Goal: Information Seeking & Learning: Understand process/instructions

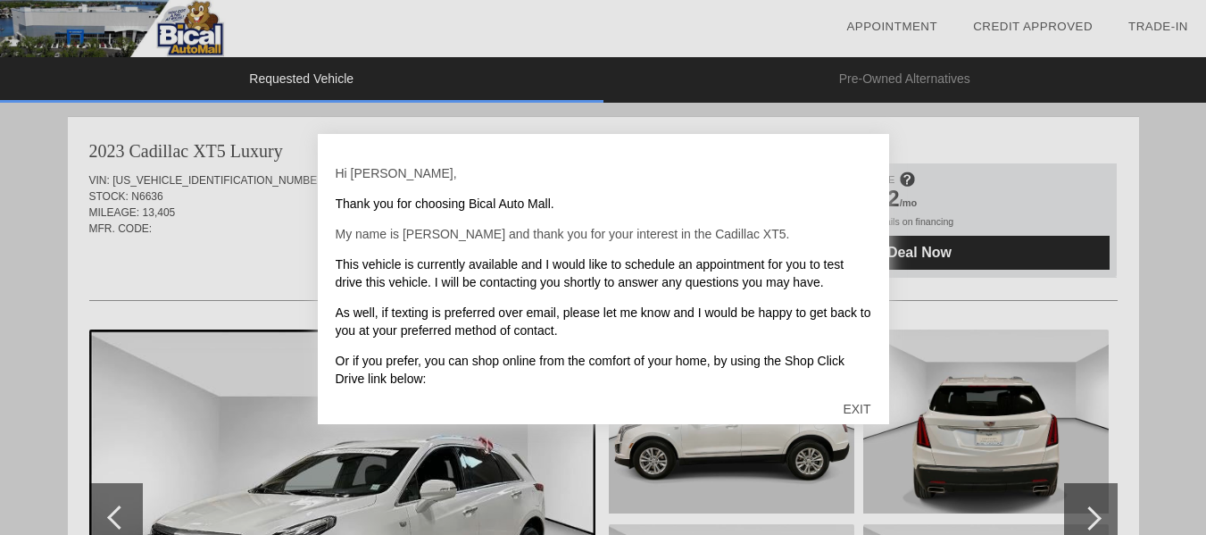
click at [846, 410] on div "EXIT" at bounding box center [856, 409] width 63 height 54
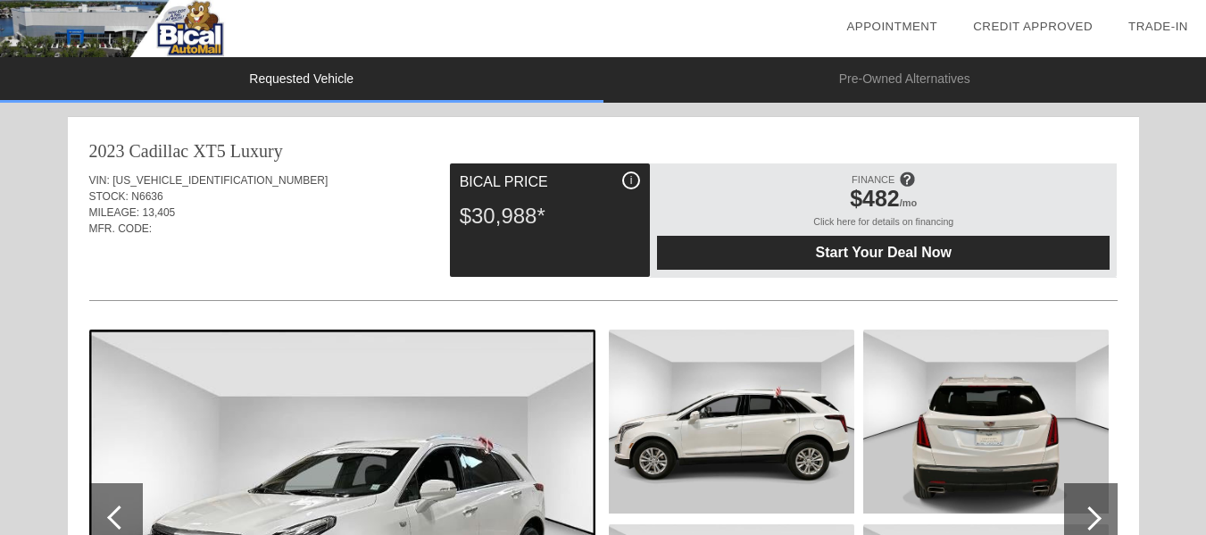
click at [1086, 521] on div at bounding box center [1090, 518] width 24 height 24
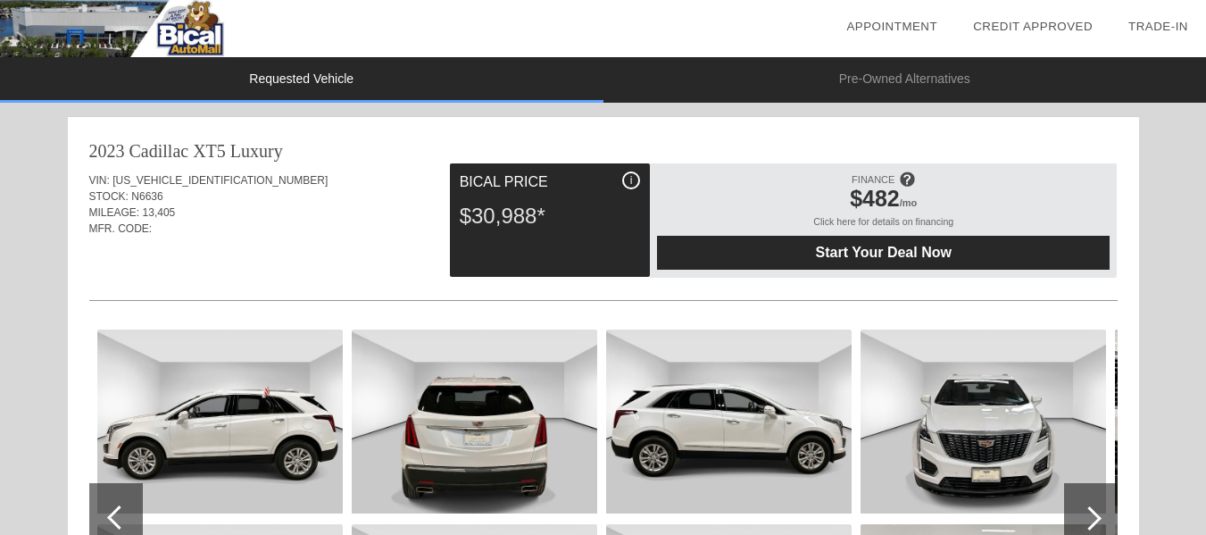
click at [1086, 521] on div at bounding box center [1090, 518] width 24 height 24
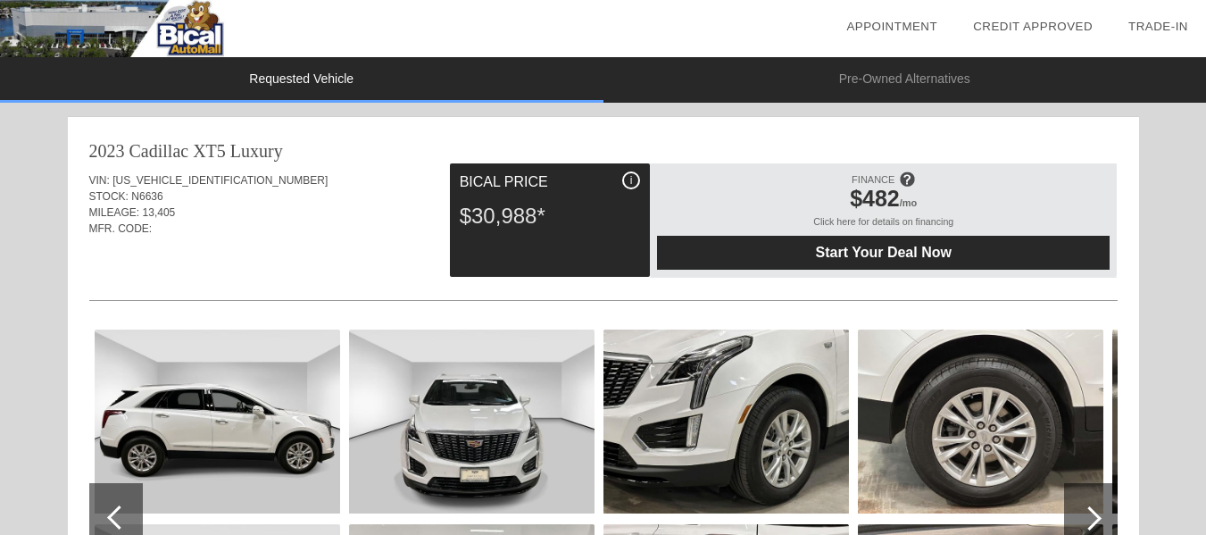
click at [1086, 521] on div at bounding box center [1090, 518] width 24 height 24
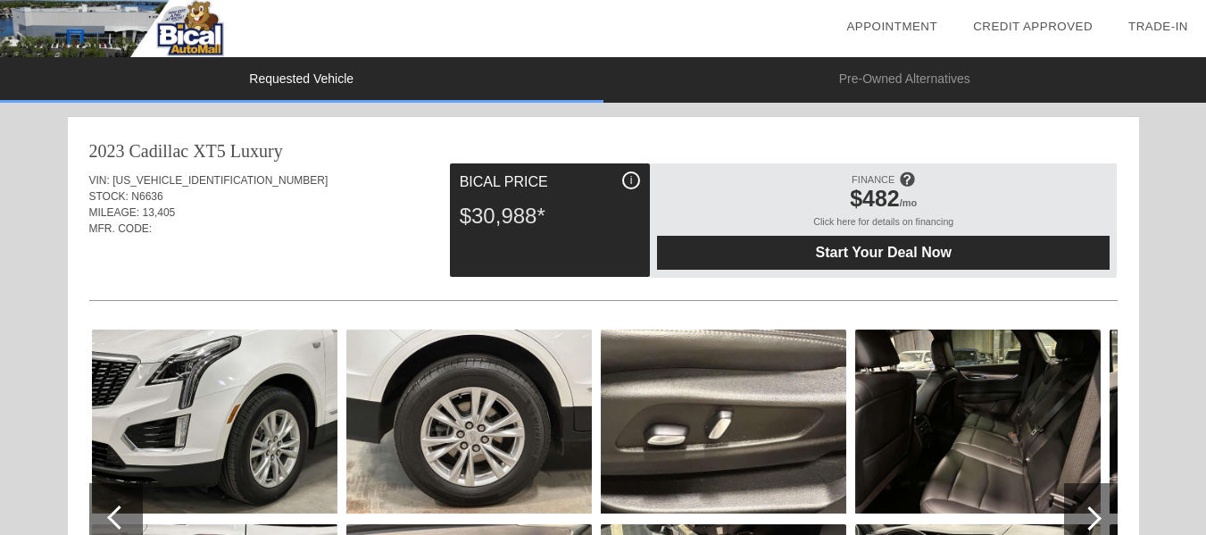
click at [1086, 521] on div at bounding box center [1090, 518] width 24 height 24
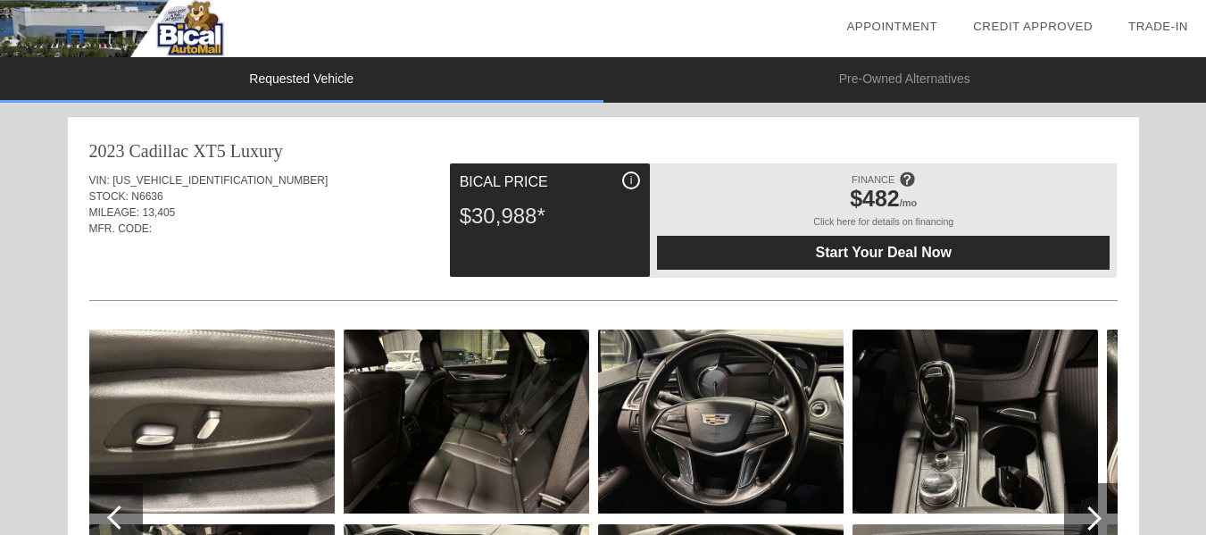
click at [1086, 521] on div at bounding box center [1090, 518] width 24 height 24
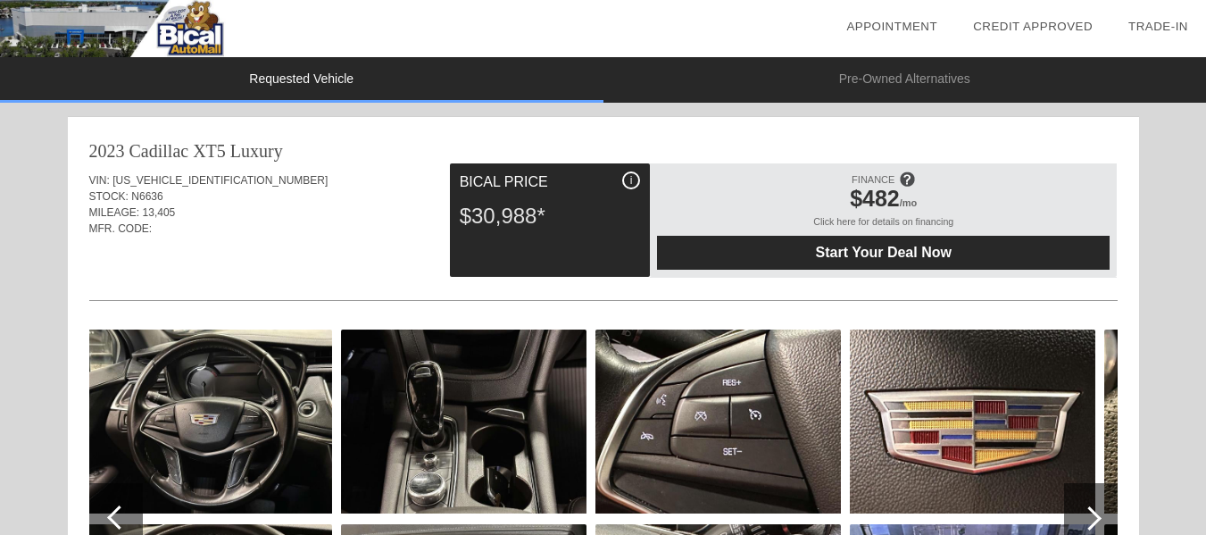
click at [1086, 521] on div at bounding box center [1090, 518] width 24 height 24
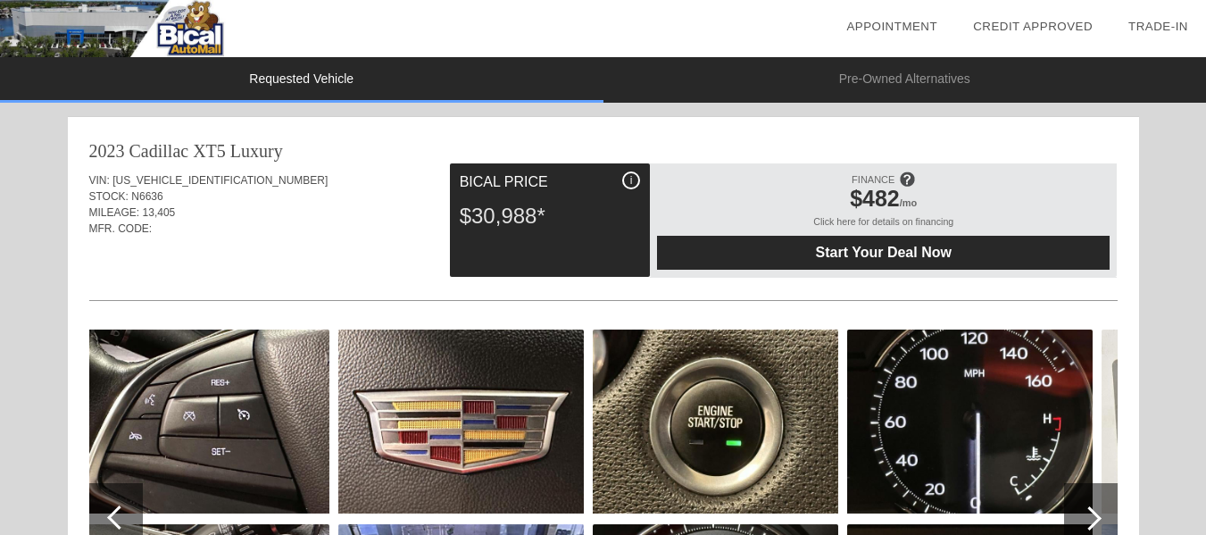
click at [1086, 521] on div at bounding box center [1090, 518] width 24 height 24
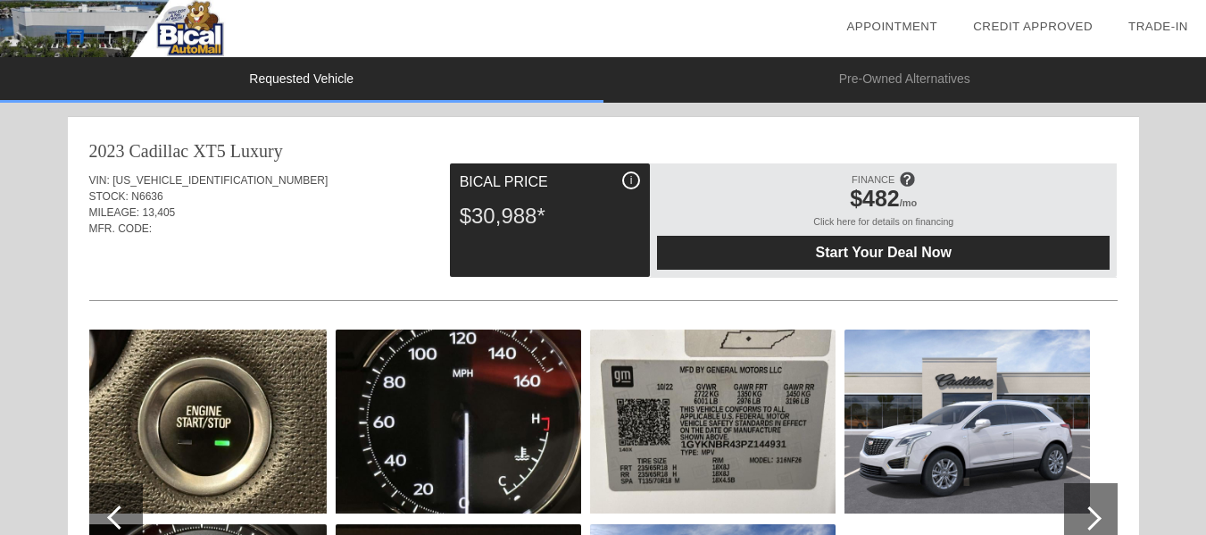
click at [1086, 521] on div at bounding box center [1090, 518] width 24 height 24
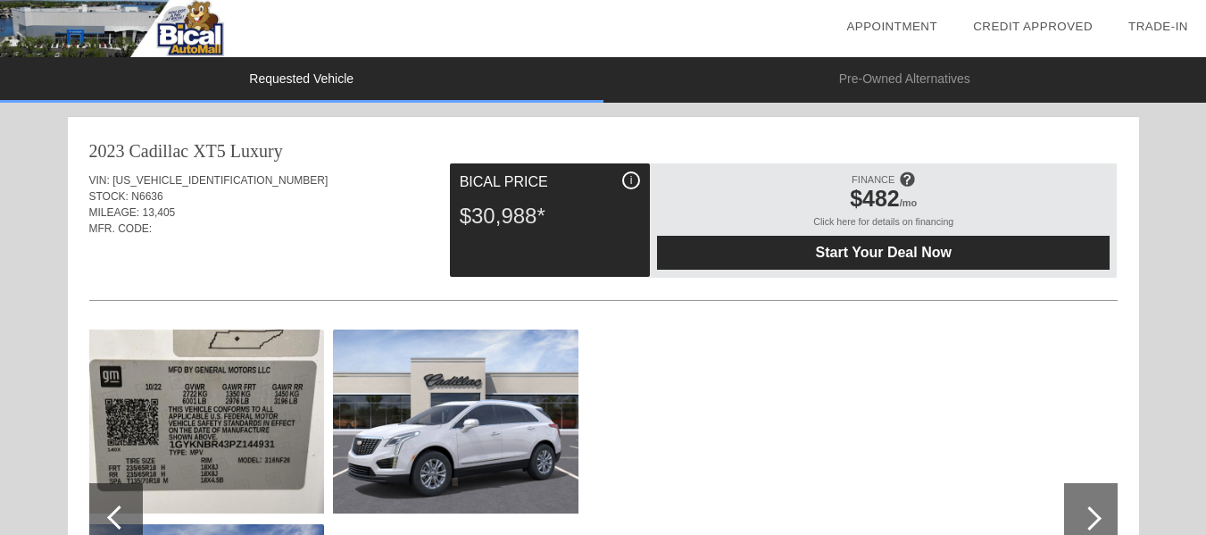
click at [1086, 521] on div at bounding box center [1090, 518] width 24 height 24
click at [948, 222] on div "Click here for details on financing" at bounding box center [883, 226] width 453 height 20
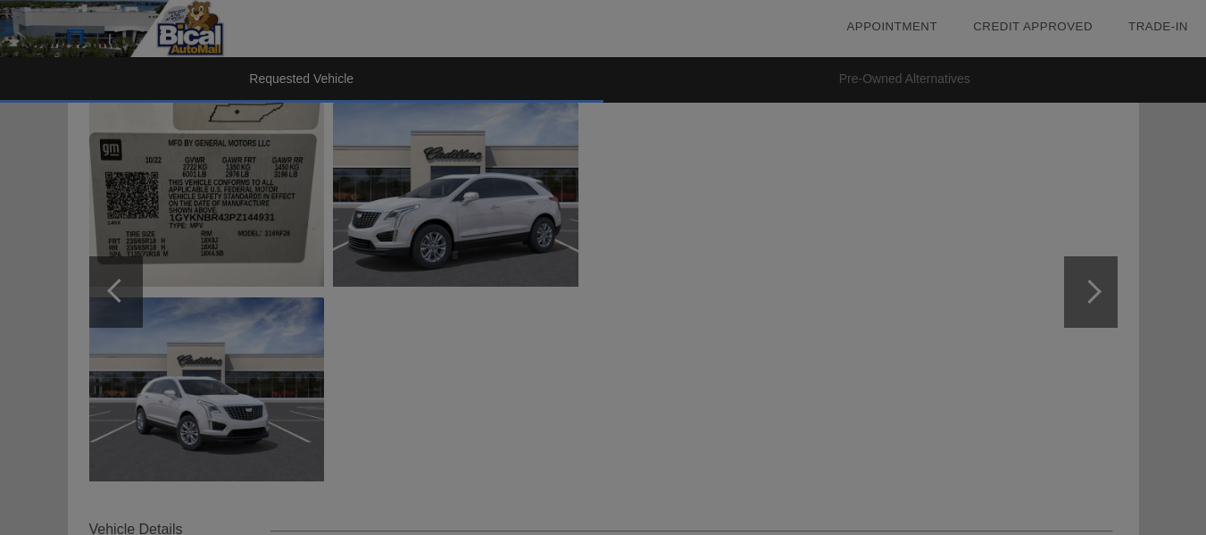
scroll to position [167, 0]
